Goal: Task Accomplishment & Management: Use online tool/utility

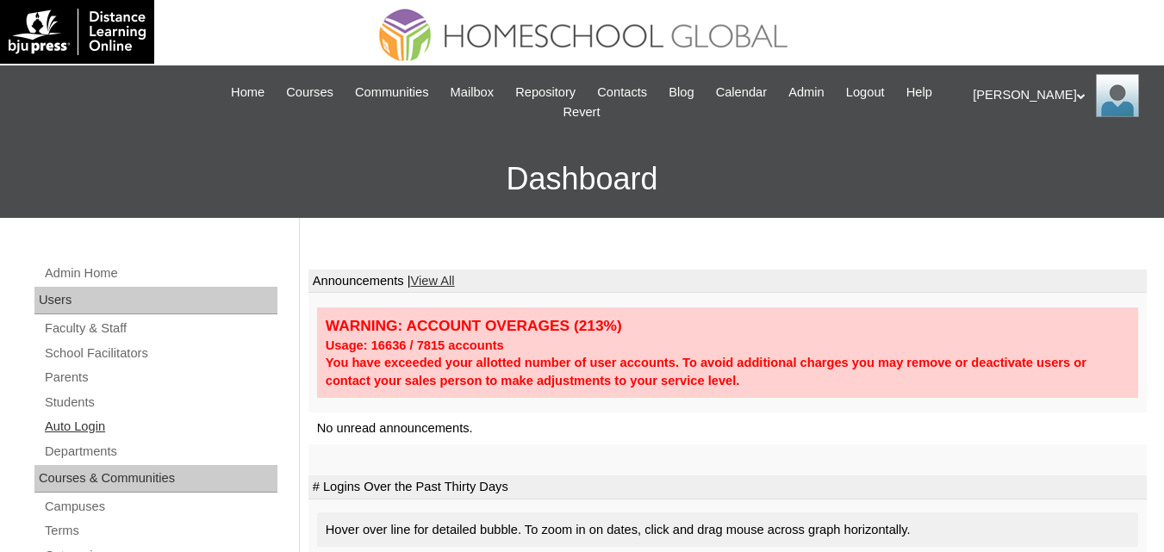
click at [82, 431] on link "Auto Login" at bounding box center [160, 427] width 234 height 22
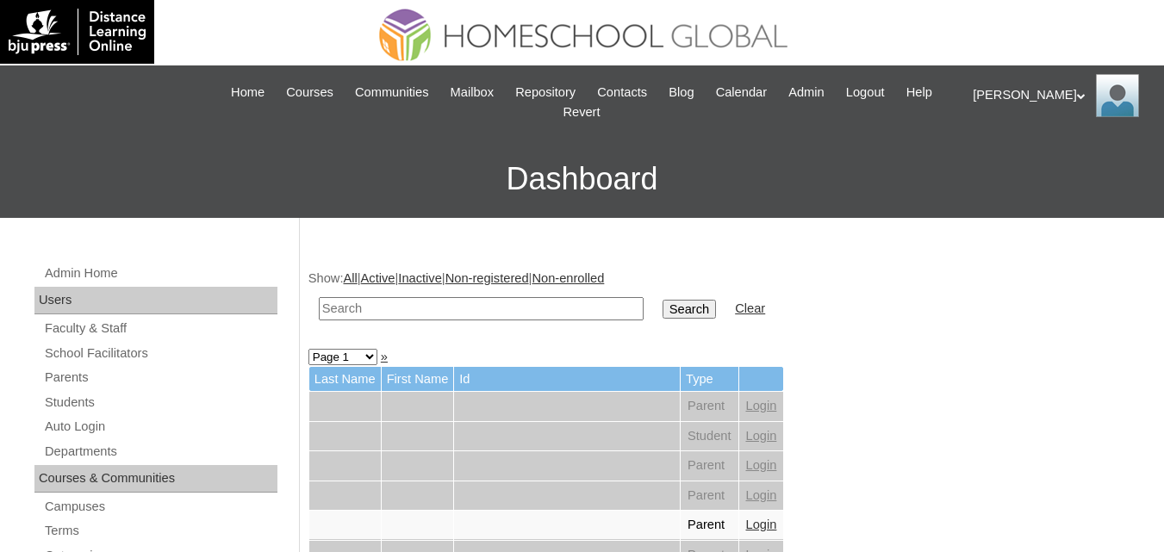
click at [447, 315] on input "text" at bounding box center [481, 308] width 325 height 23
paste input "[PERSON_NAME]"
type input "[PERSON_NAME]"
click at [662, 311] on input "Search" at bounding box center [688, 309] width 53 height 19
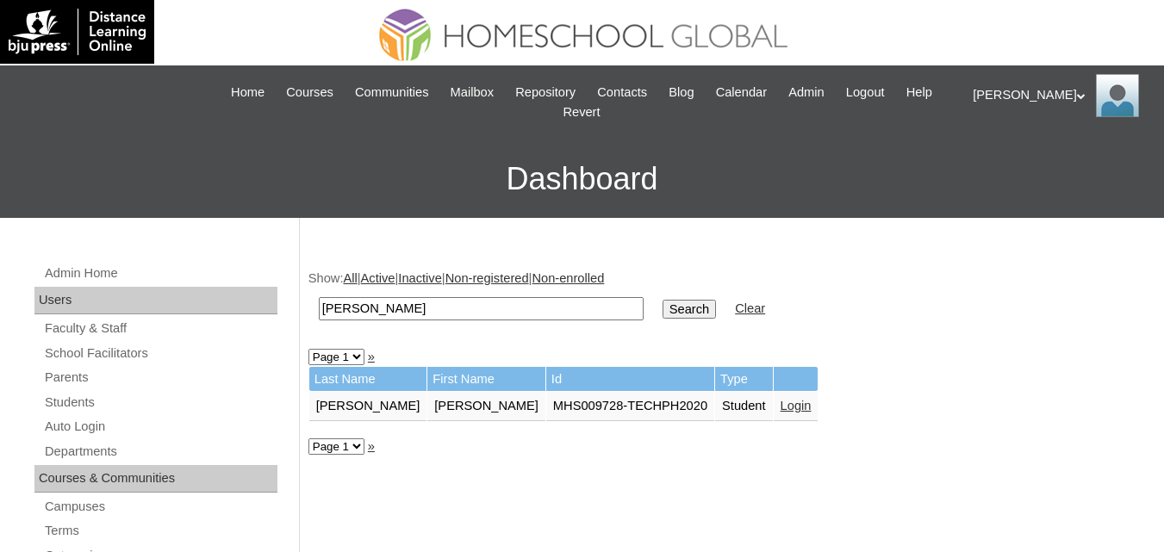
click at [781, 409] on link "Login" at bounding box center [796, 406] width 31 height 14
